Goal: Task Accomplishment & Management: Use online tool/utility

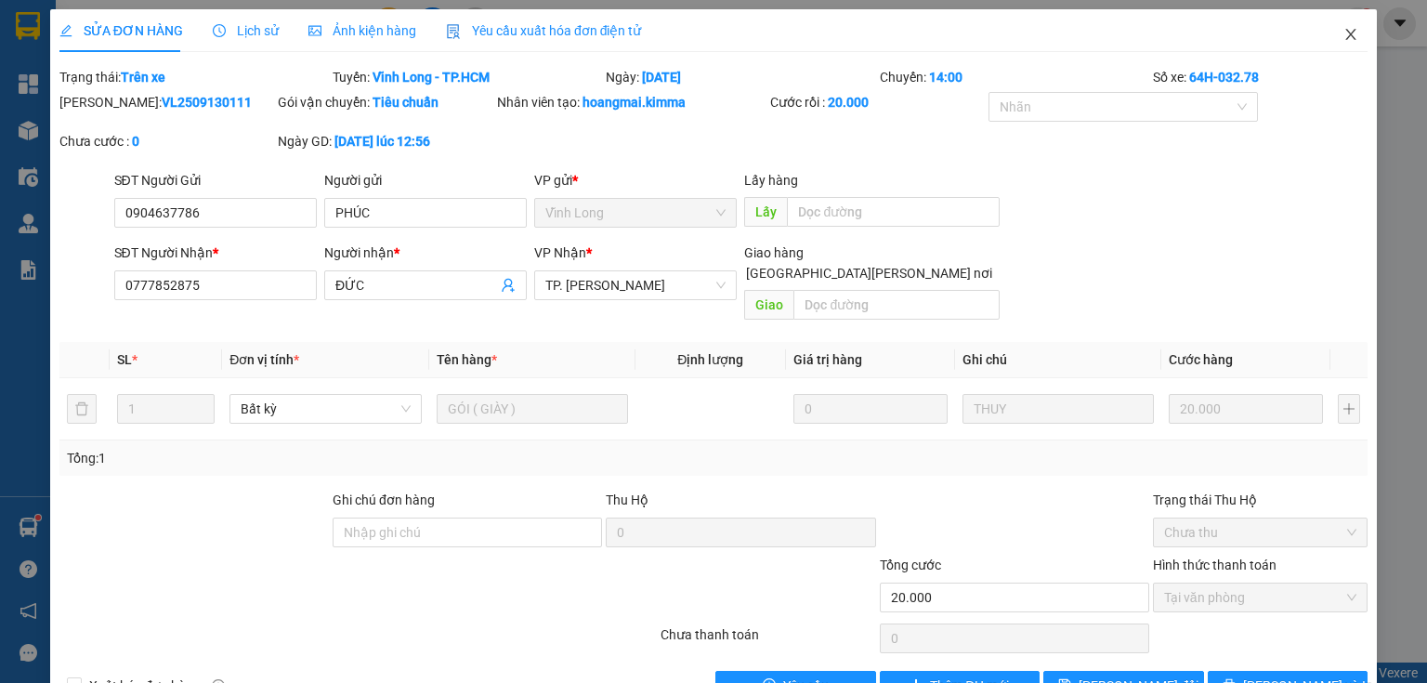
drag, startPoint x: 1348, startPoint y: 37, endPoint x: 937, endPoint y: 7, distance: 412.8
click at [1347, 37] on span "Close" at bounding box center [1351, 35] width 52 height 52
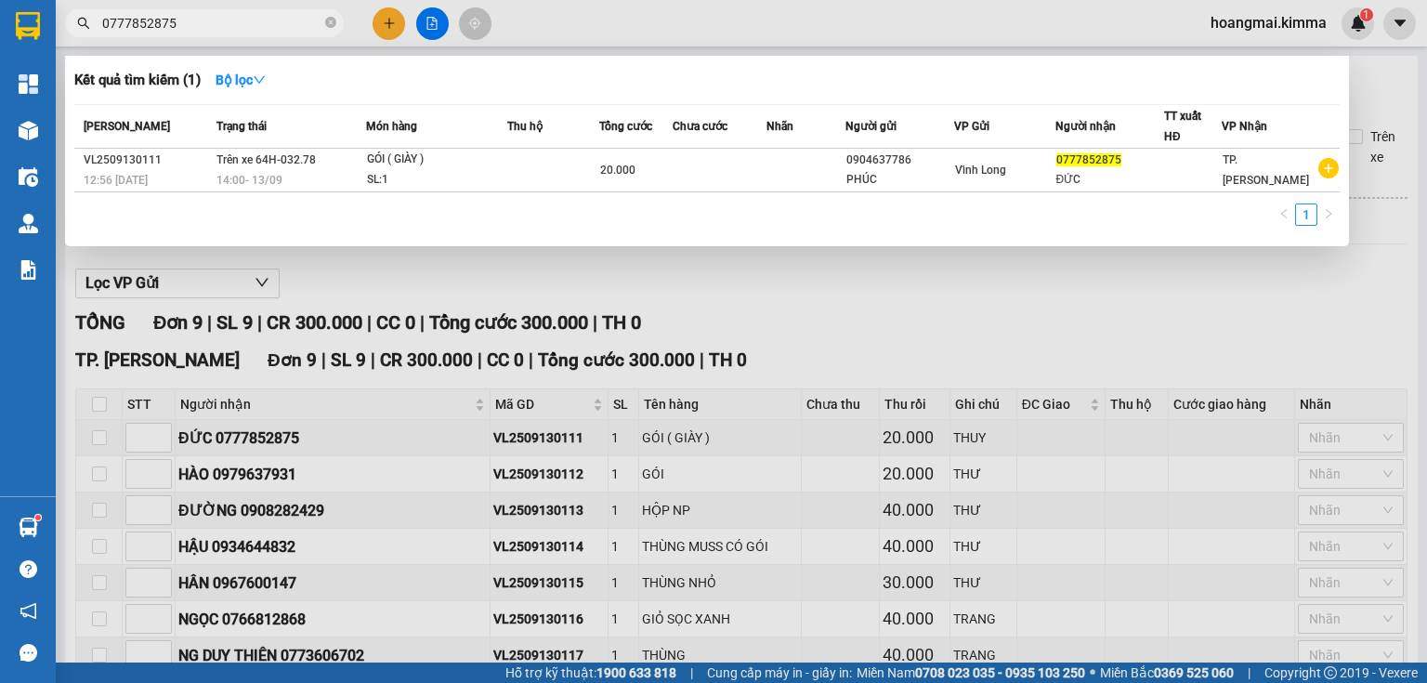
drag, startPoint x: 331, startPoint y: 23, endPoint x: 320, endPoint y: 18, distance: 12.5
click at [332, 23] on icon "close-circle" at bounding box center [330, 22] width 11 height 11
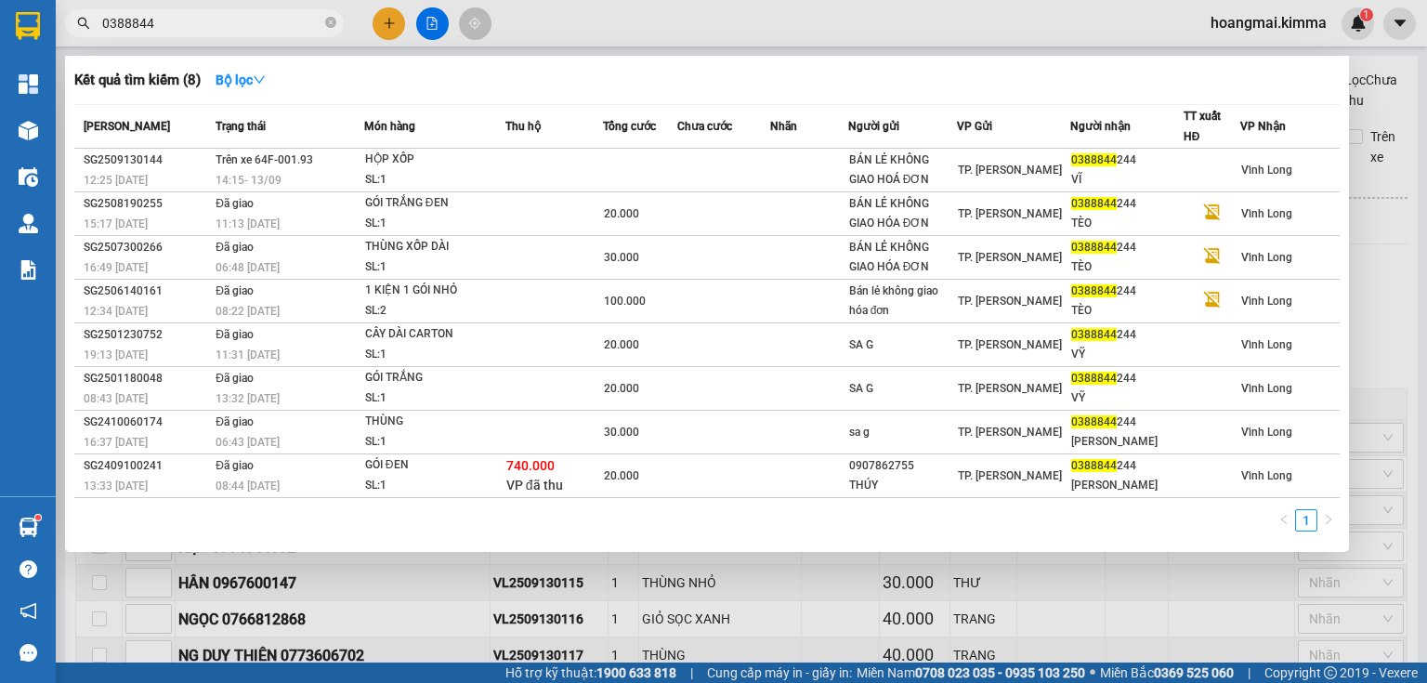
type input "0388844"
click at [330, 20] on icon "close-circle" at bounding box center [330, 22] width 11 height 11
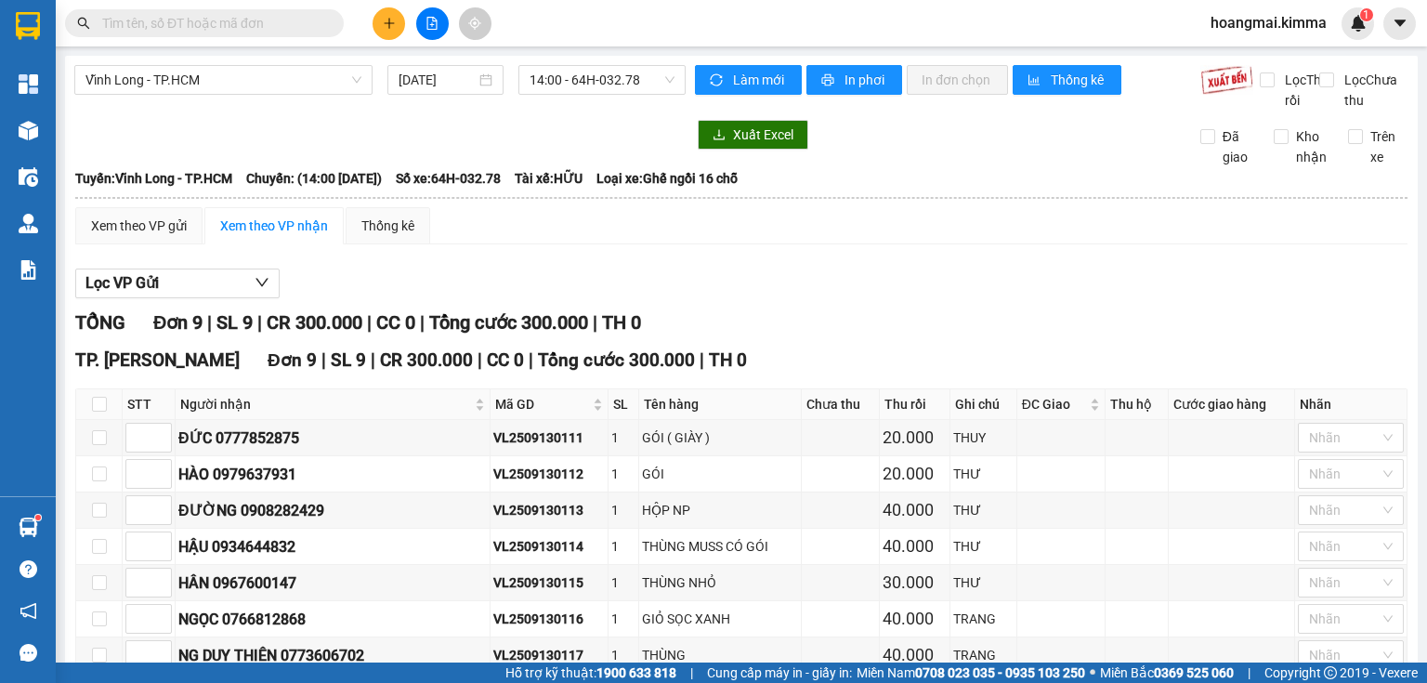
click at [255, 23] on input "text" at bounding box center [211, 23] width 219 height 20
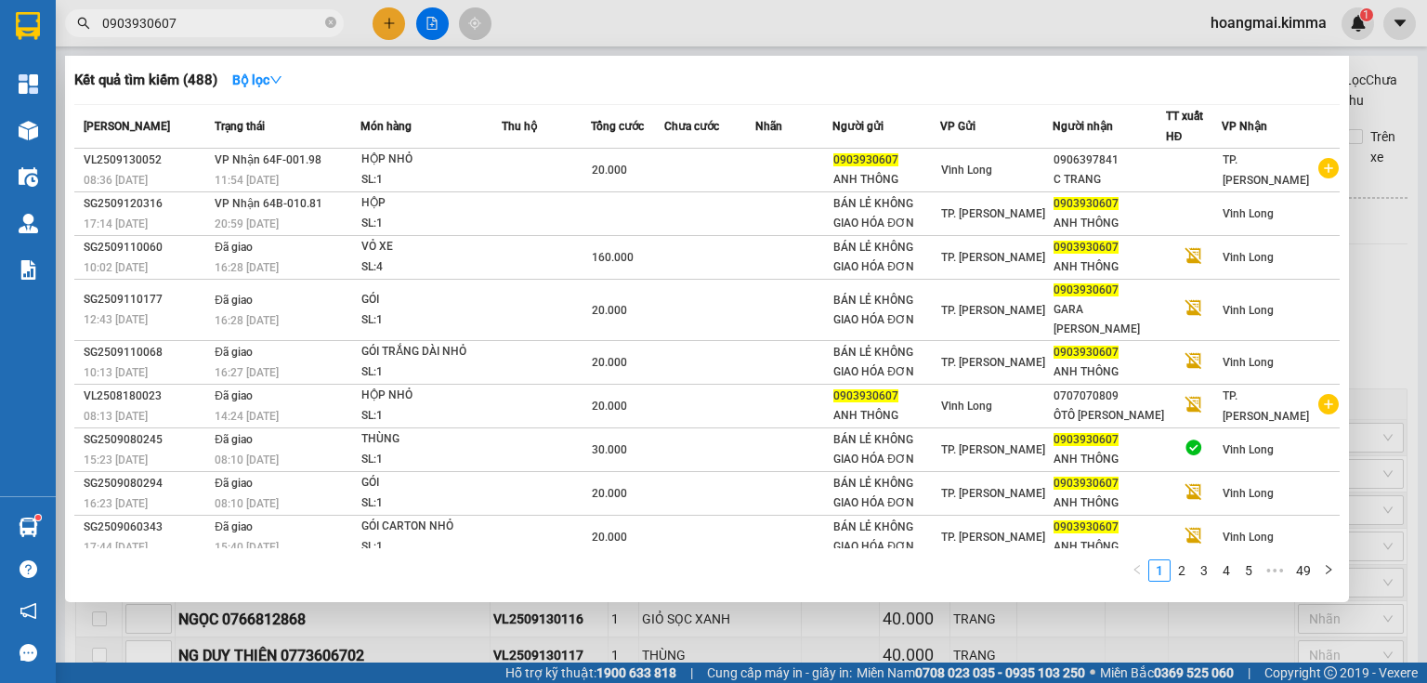
type input "0903930607"
click at [331, 25] on icon "close-circle" at bounding box center [330, 22] width 11 height 11
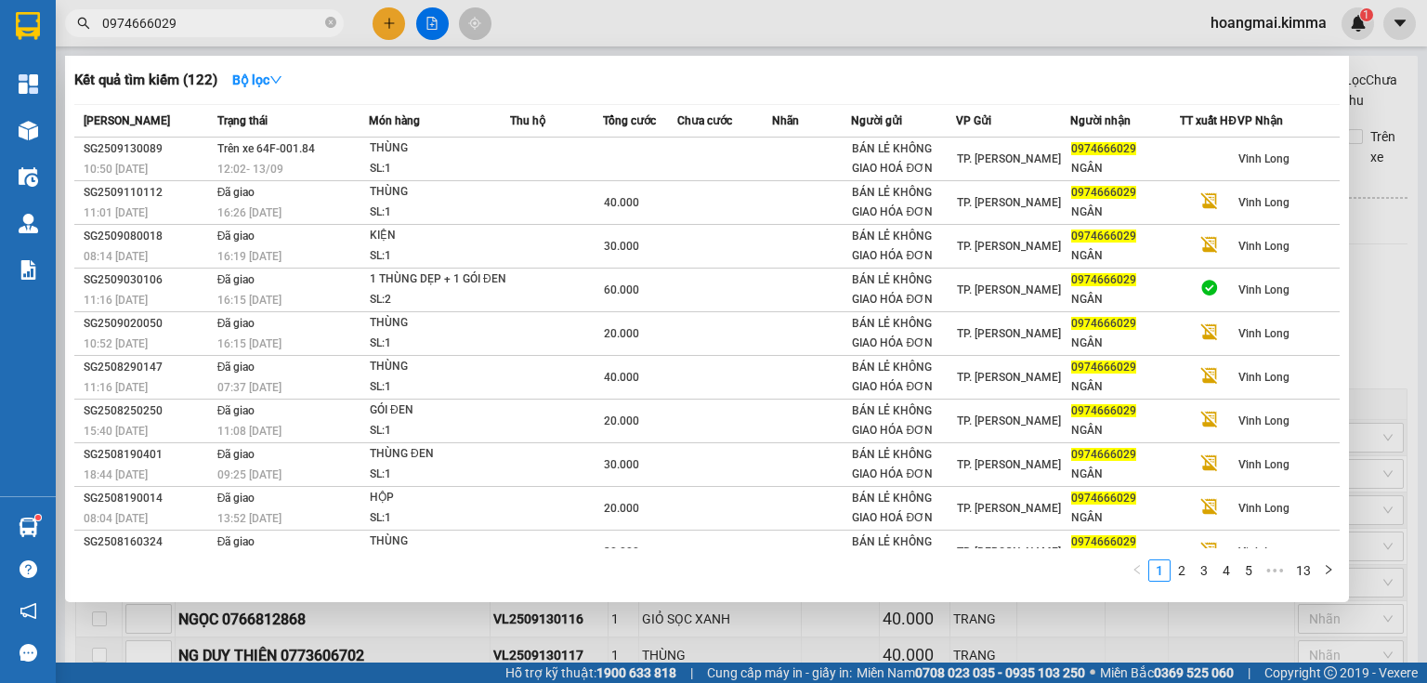
type input "0974666029"
click at [331, 20] on icon "close-circle" at bounding box center [330, 22] width 11 height 11
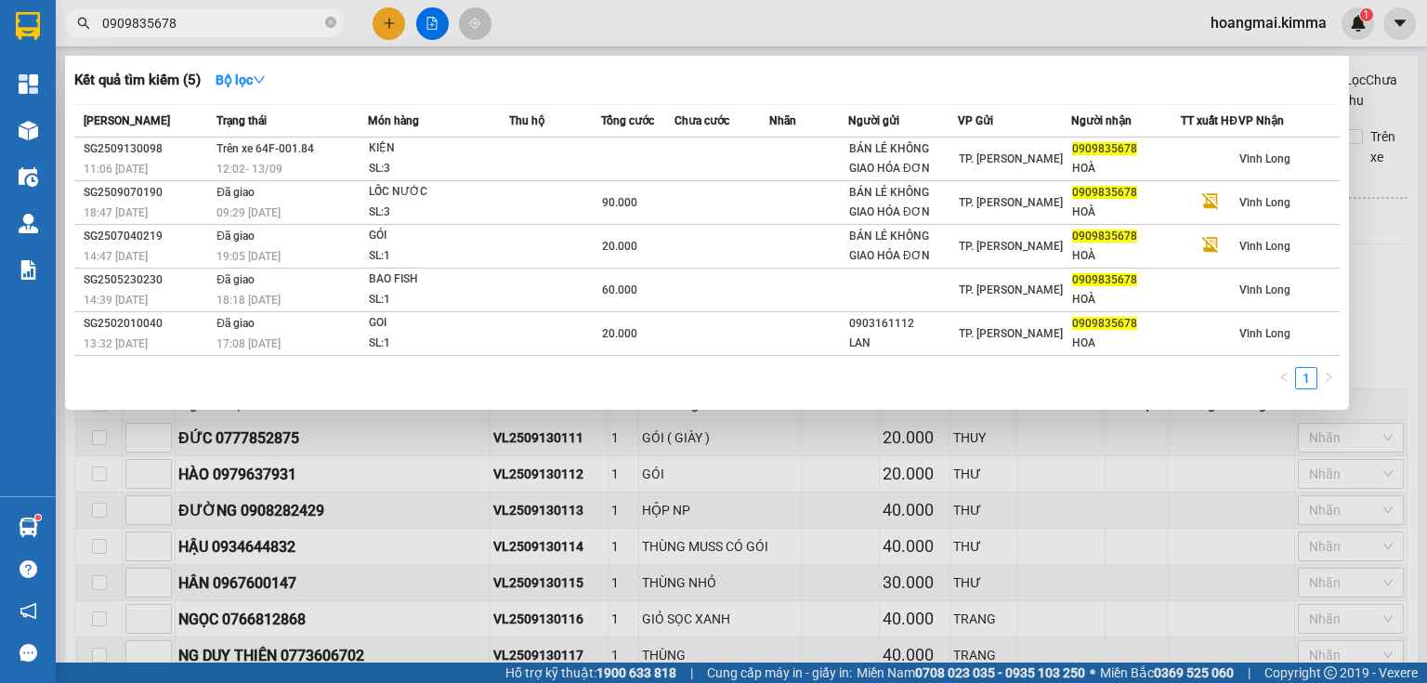
type input "0909835678"
